Goal: Check status: Check status

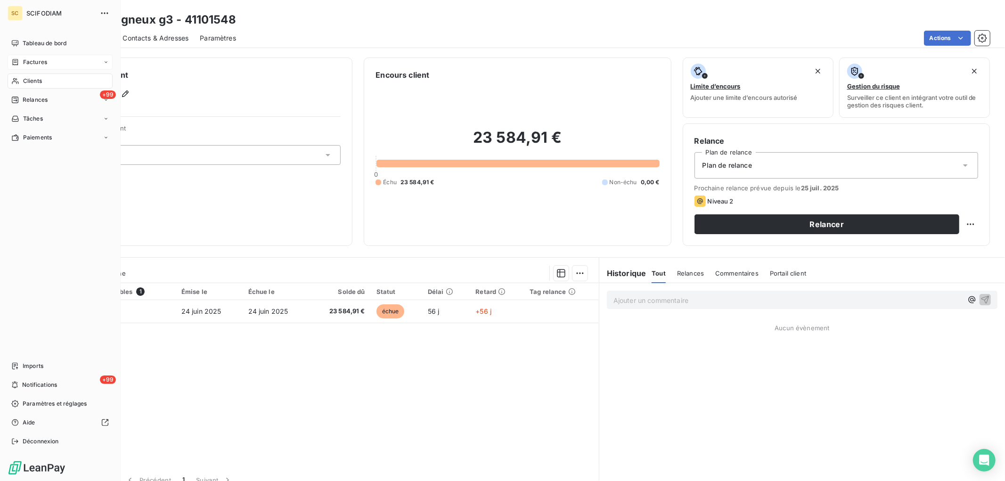
click at [21, 63] on div "Factures" at bounding box center [29, 62] width 36 height 8
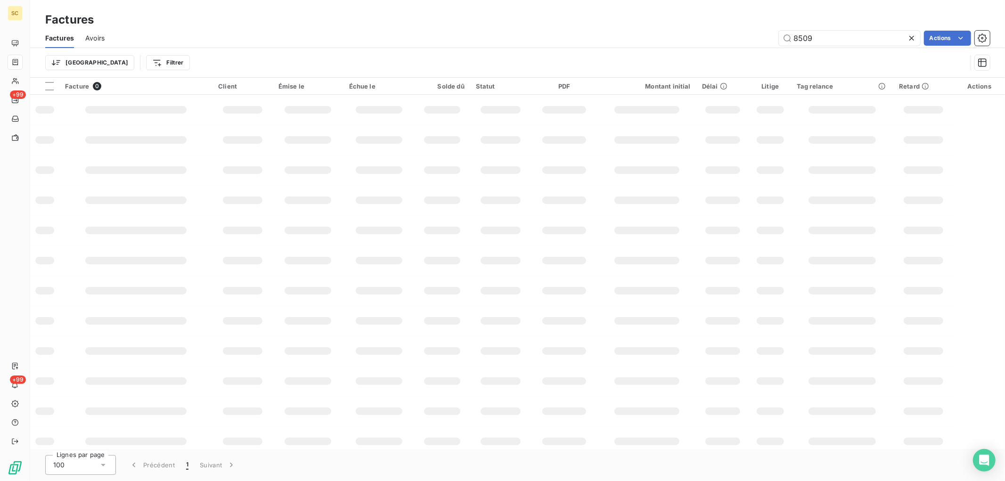
drag, startPoint x: 820, startPoint y: 34, endPoint x: 644, endPoint y: 29, distance: 176.3
click at [644, 29] on div "Factures Avoirs 8509 Actions" at bounding box center [517, 38] width 975 height 20
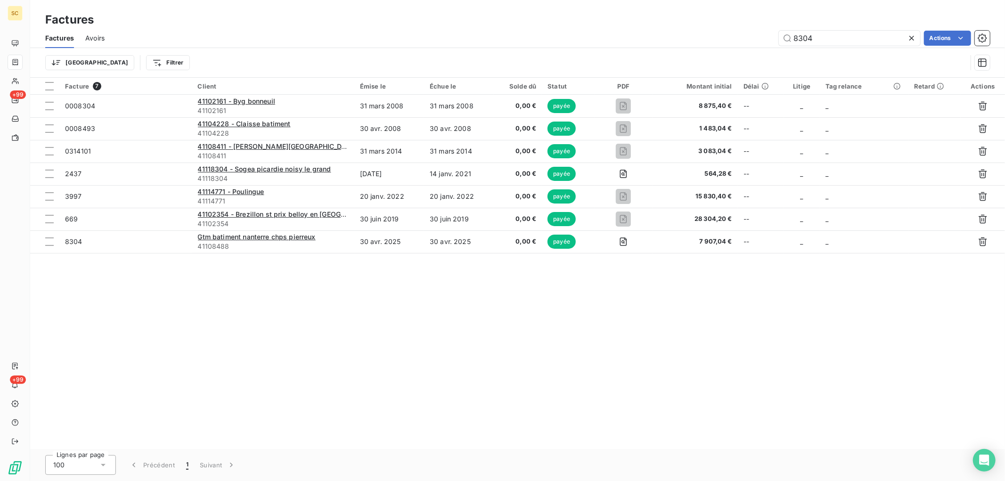
type input "8304"
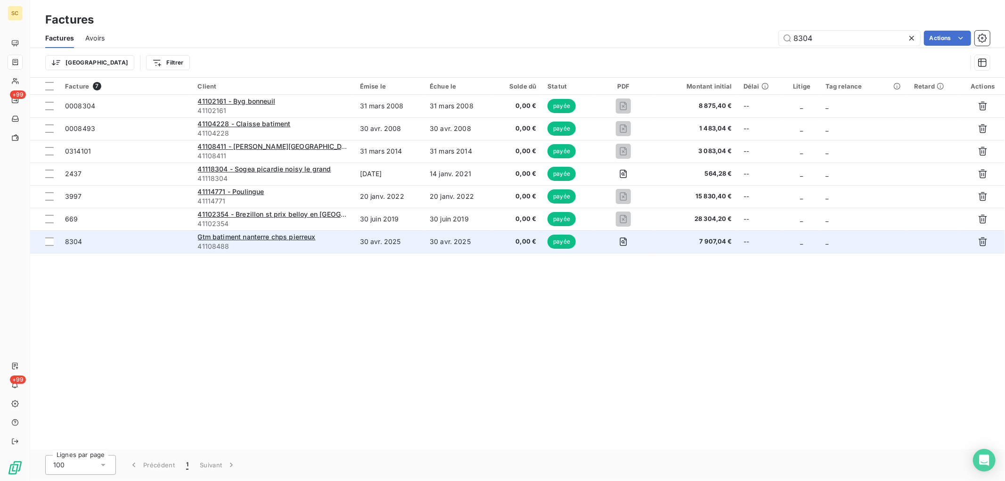
click at [328, 242] on span "41108488" at bounding box center [273, 246] width 151 height 9
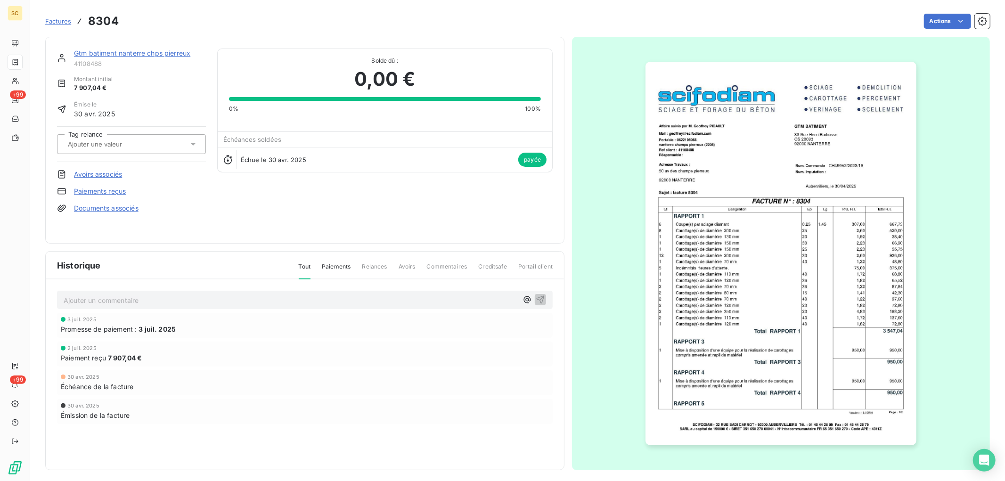
click at [168, 52] on link "Gtm batiment nanterre chps pierreux" at bounding box center [132, 53] width 116 height 8
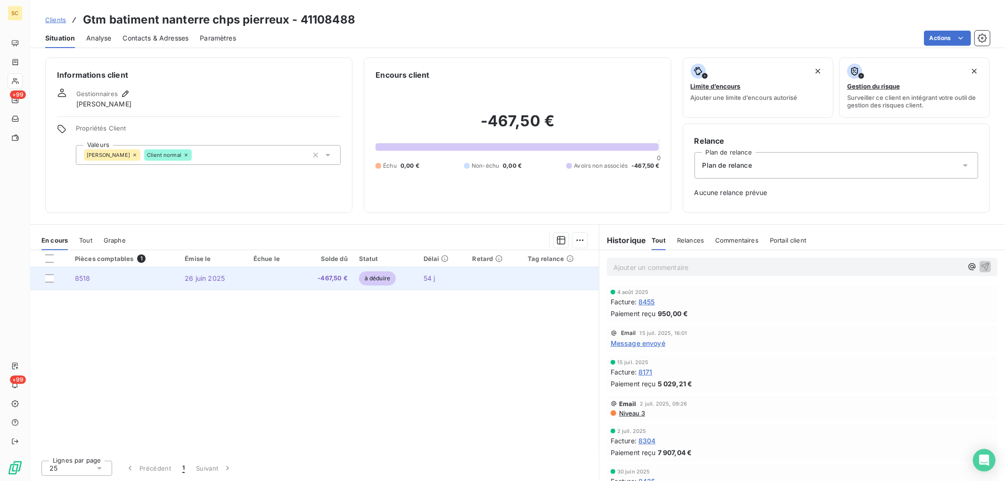
click at [303, 268] on td "-467,50 €" at bounding box center [325, 278] width 55 height 23
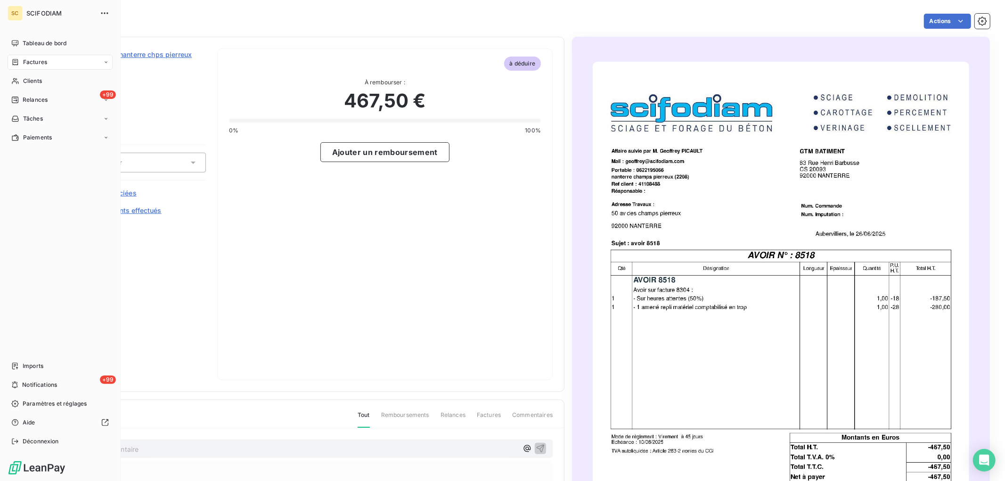
click at [19, 59] on icon at bounding box center [15, 62] width 8 height 8
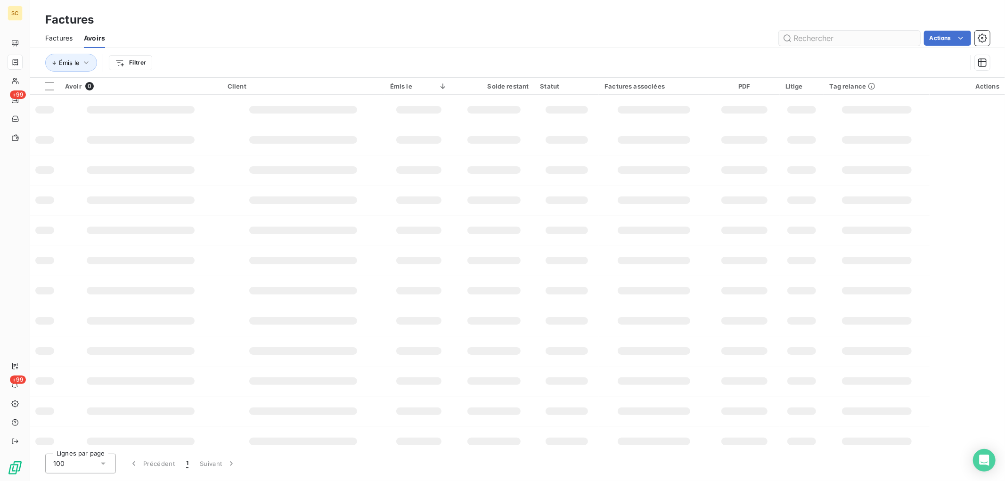
click at [841, 39] on input "text" at bounding box center [849, 38] width 141 height 15
drag, startPoint x: 821, startPoint y: 36, endPoint x: 778, endPoint y: 40, distance: 43.6
click at [782, 42] on input "8209" at bounding box center [849, 38] width 141 height 15
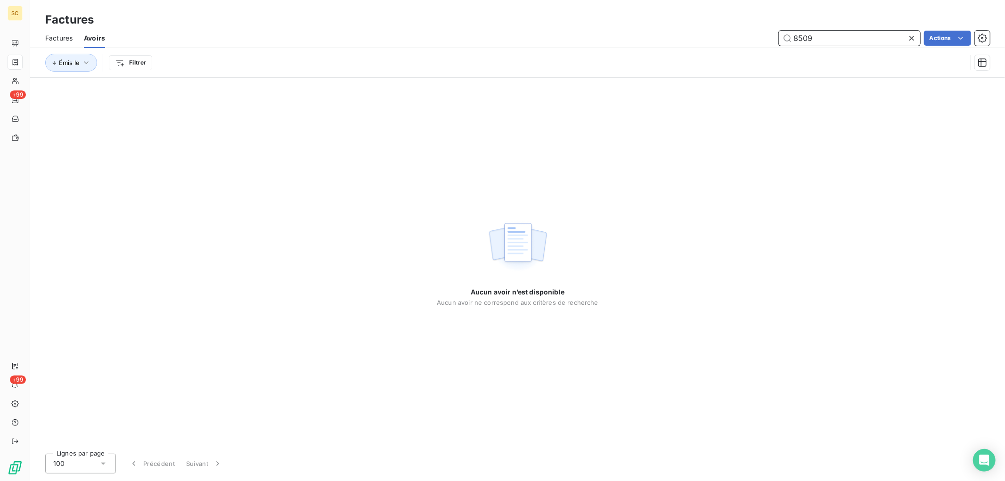
type input "8509"
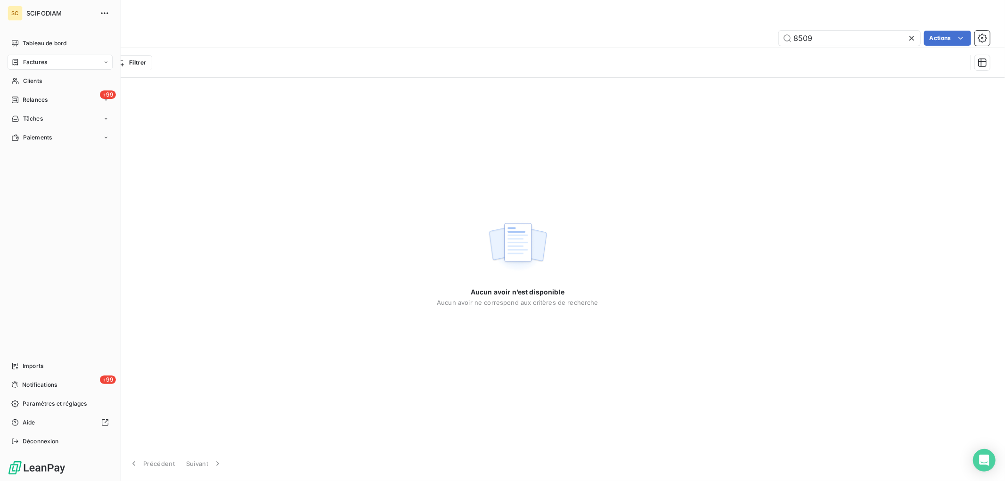
click at [39, 65] on span "Factures" at bounding box center [35, 62] width 24 height 8
click at [50, 44] on span "Tableau de bord" at bounding box center [45, 43] width 44 height 8
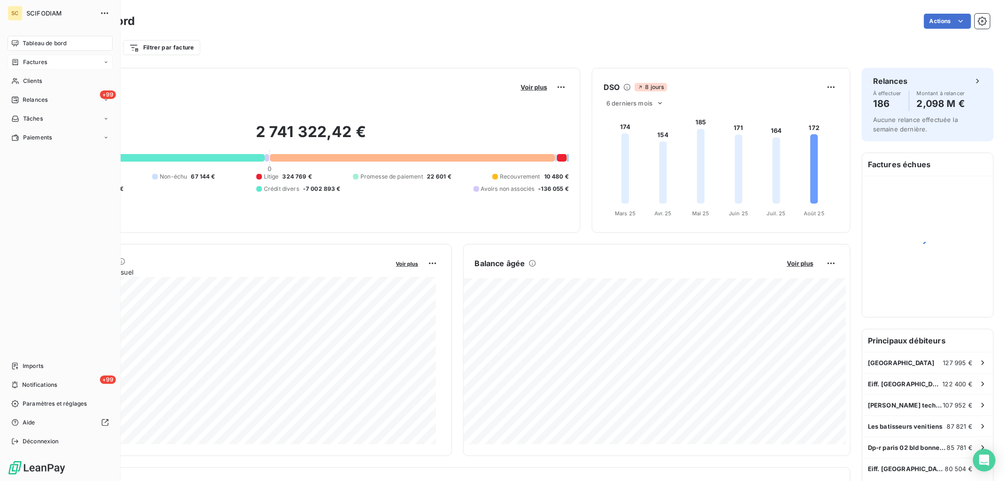
click at [39, 67] on div "Factures" at bounding box center [60, 62] width 105 height 15
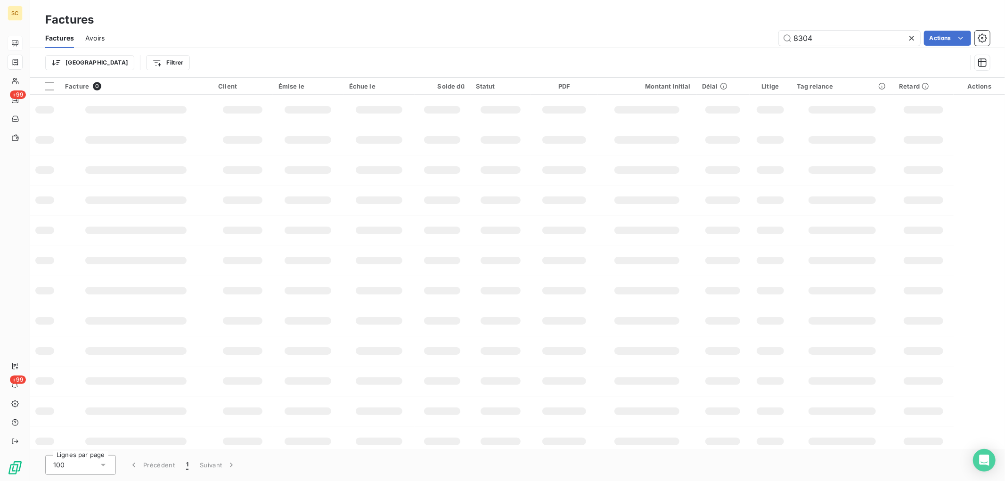
drag, startPoint x: 817, startPoint y: 38, endPoint x: 690, endPoint y: 39, distance: 126.8
click at [691, 39] on div "8304 Actions" at bounding box center [553, 38] width 874 height 15
type input "8509"
click at [827, 39] on input "8509" at bounding box center [849, 38] width 141 height 15
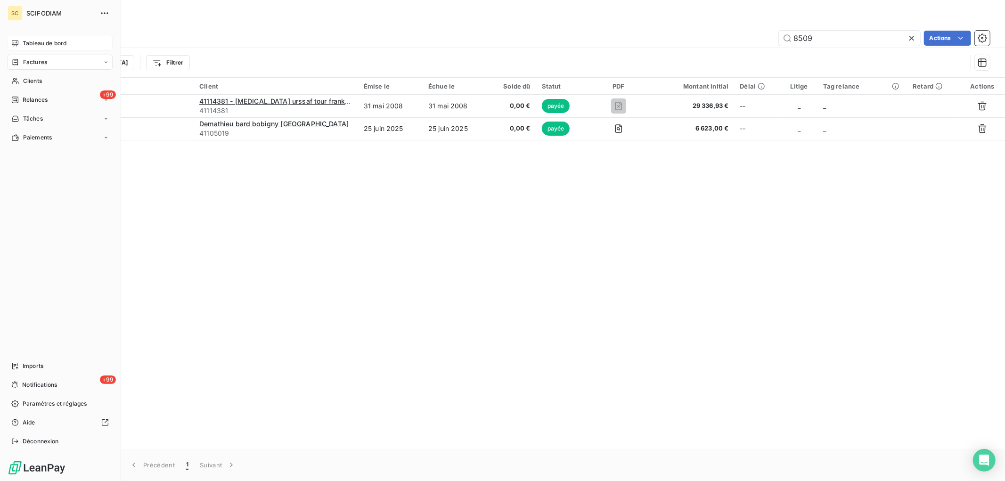
click at [48, 36] on div "Tableau de bord" at bounding box center [60, 43] width 105 height 15
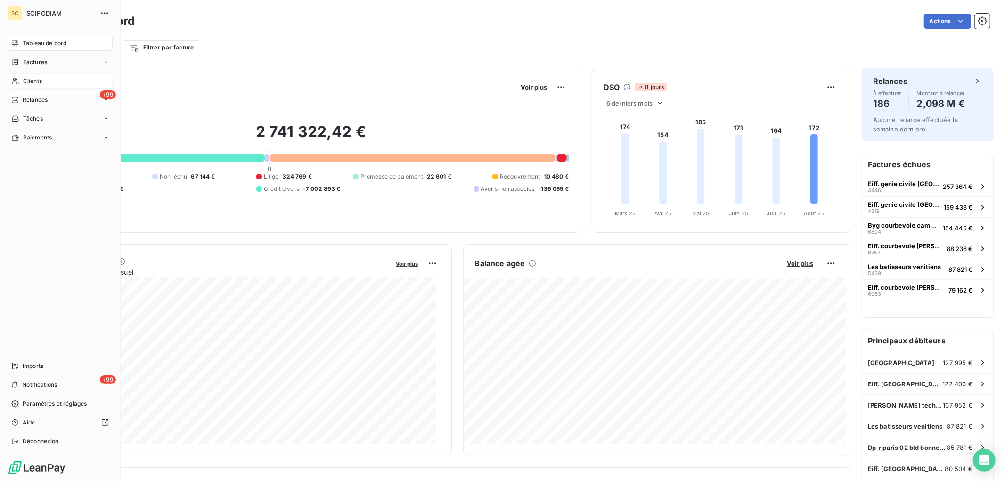
click at [32, 82] on span "Clients" at bounding box center [32, 81] width 19 height 8
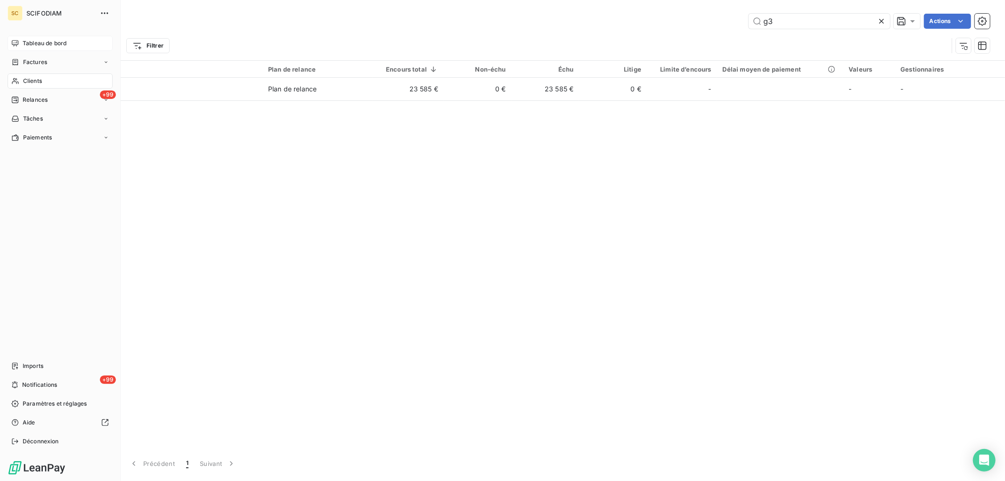
click at [27, 43] on span "Tableau de bord" at bounding box center [45, 43] width 44 height 8
